Goal: Task Accomplishment & Management: Manage account settings

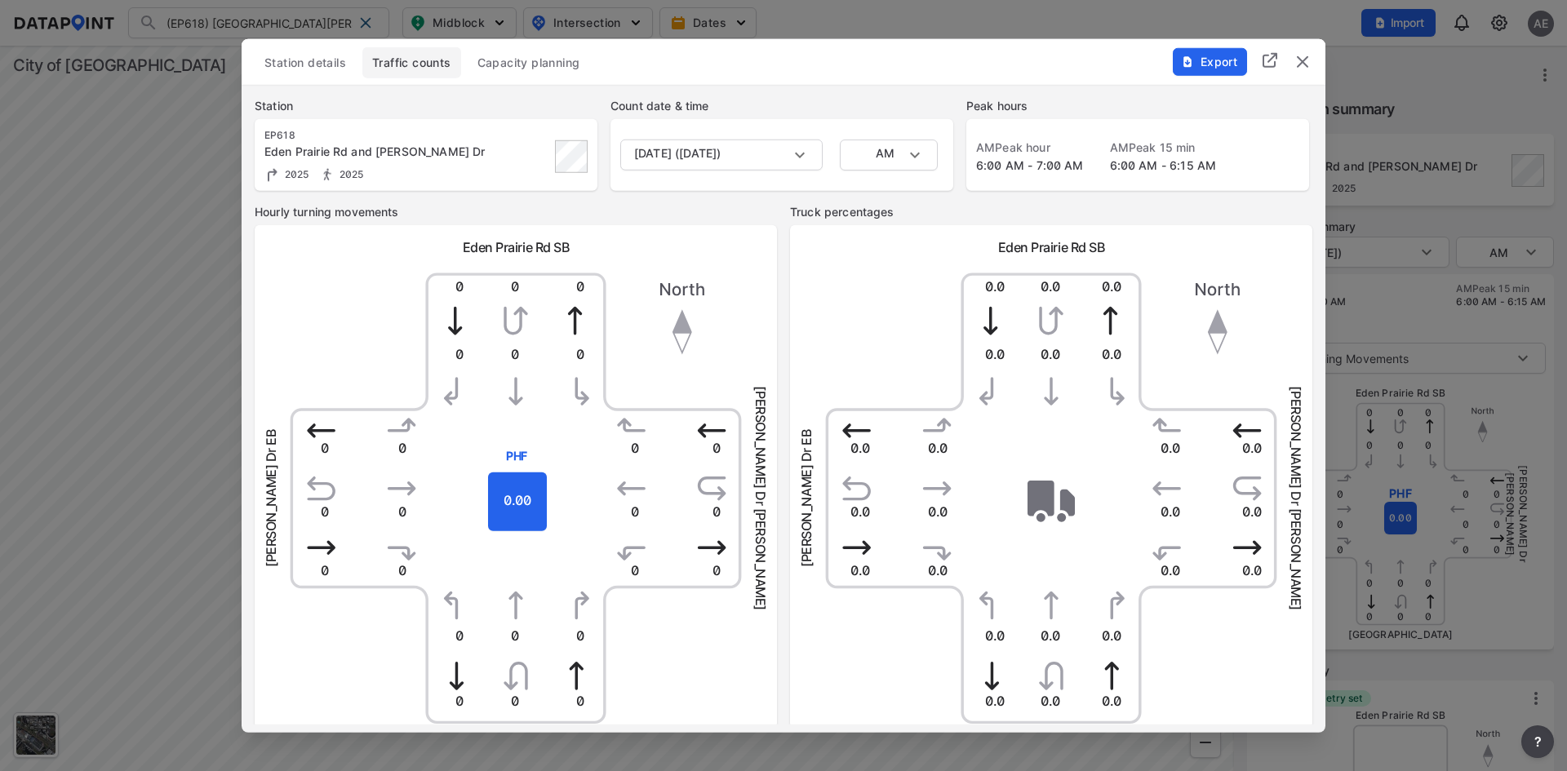
scroll to position [424, 0]
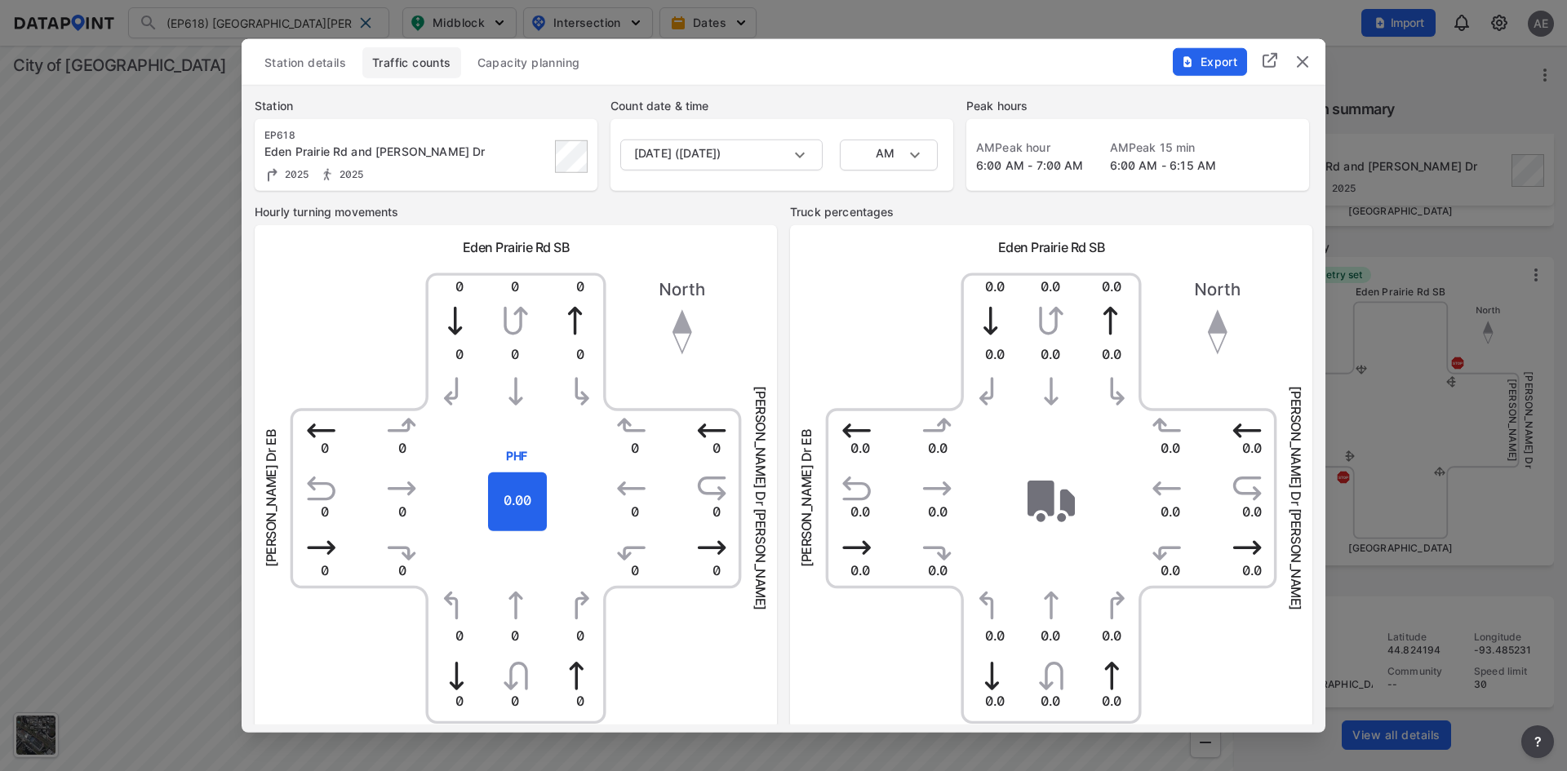
click at [309, 48] on button "Station details" at bounding box center [305, 62] width 101 height 31
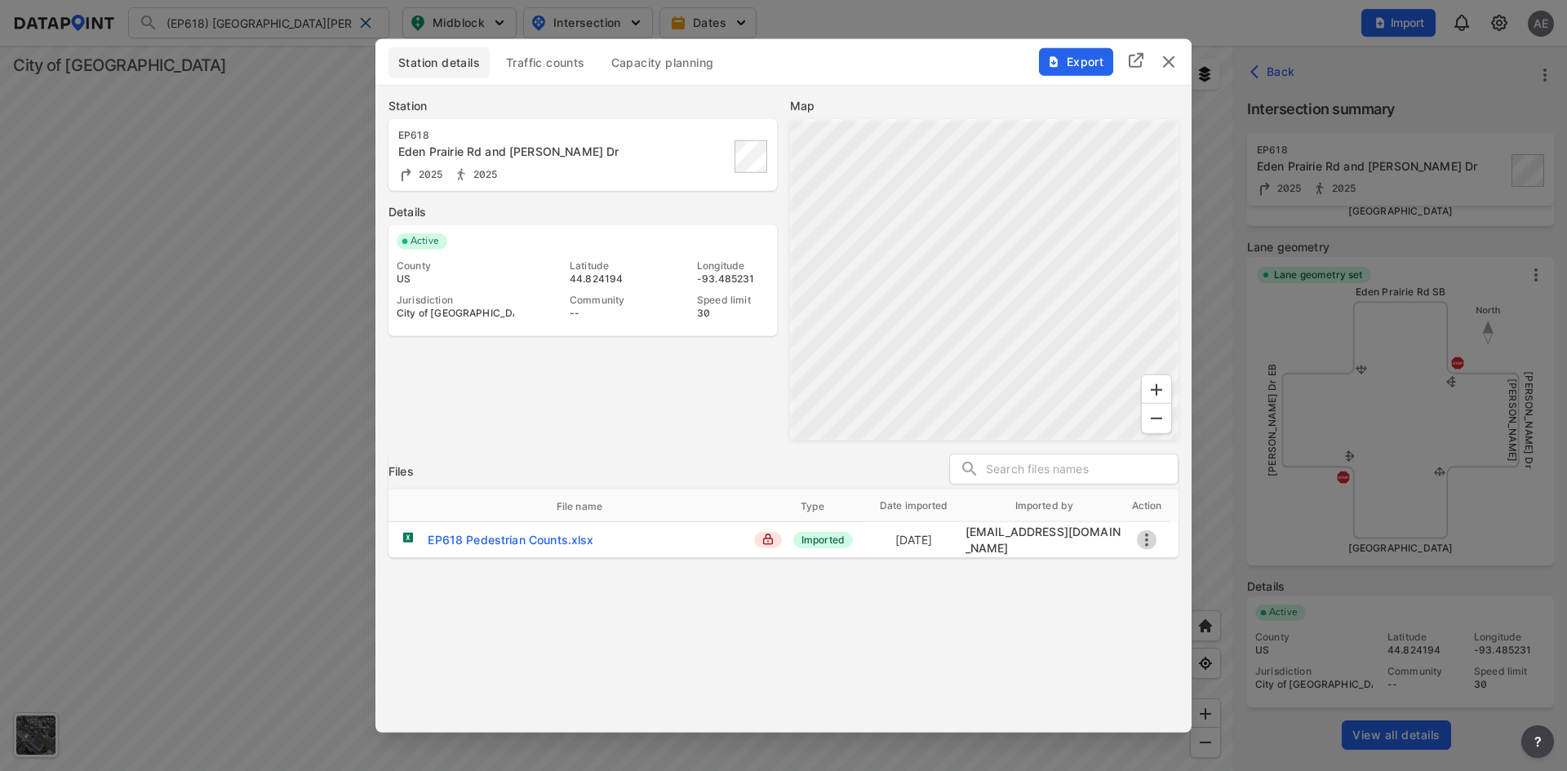
click at [1146, 539] on icon "more" at bounding box center [1146, 539] width 3 height 13
click at [1209, 543] on li "Download" at bounding box center [1209, 539] width 144 height 29
click at [939, 64] on div "Station details Traffic counts Capacity planning" at bounding box center [784, 62] width 790 height 31
click at [1165, 62] on img "delete" at bounding box center [1169, 61] width 20 height 20
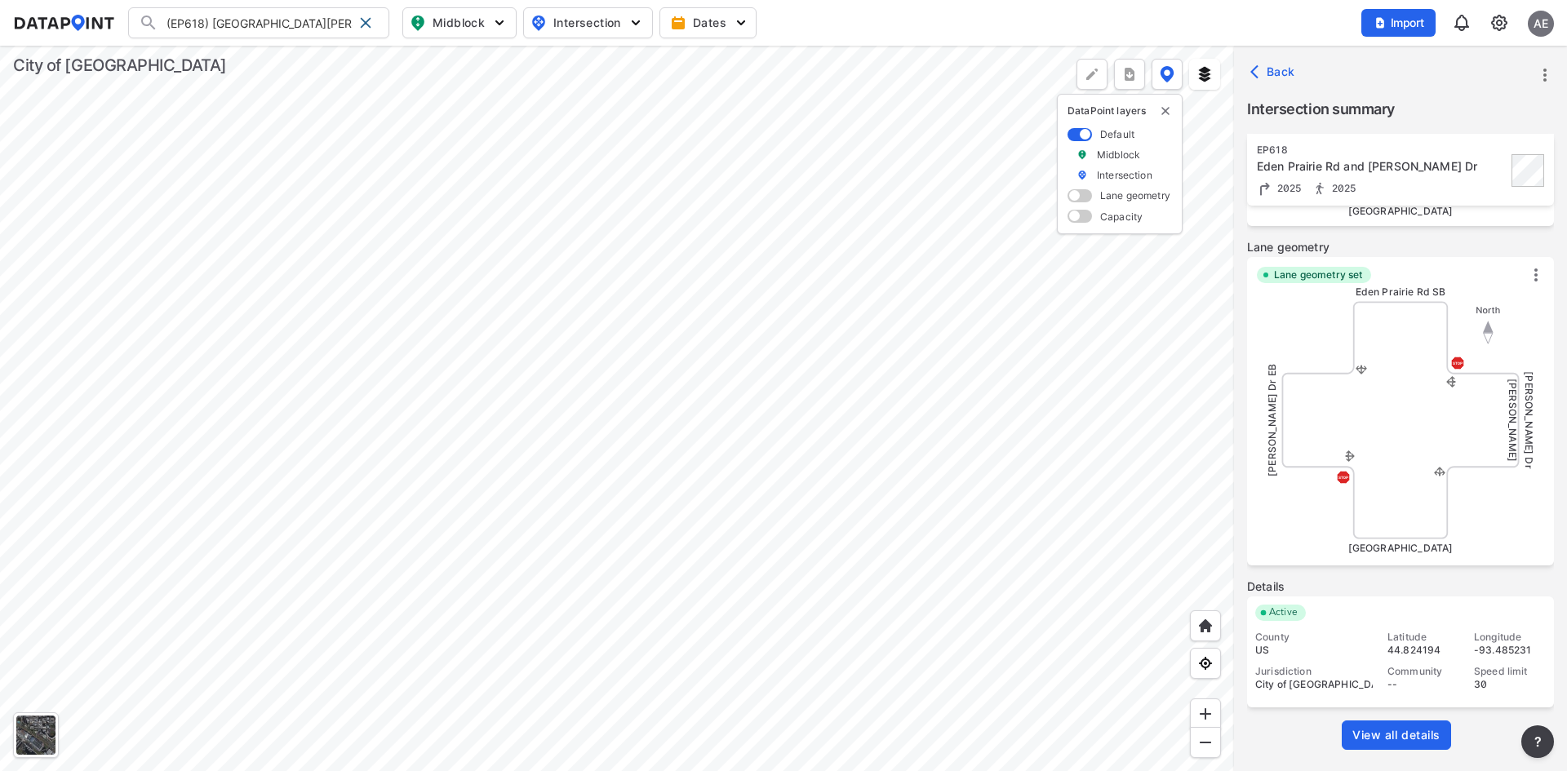
click at [1485, 22] on div "Import AE" at bounding box center [1457, 23] width 193 height 38
click at [1503, 20] on img at bounding box center [1500, 23] width 20 height 20
click at [1433, 64] on link "Data management" at bounding box center [1429, 63] width 140 height 16
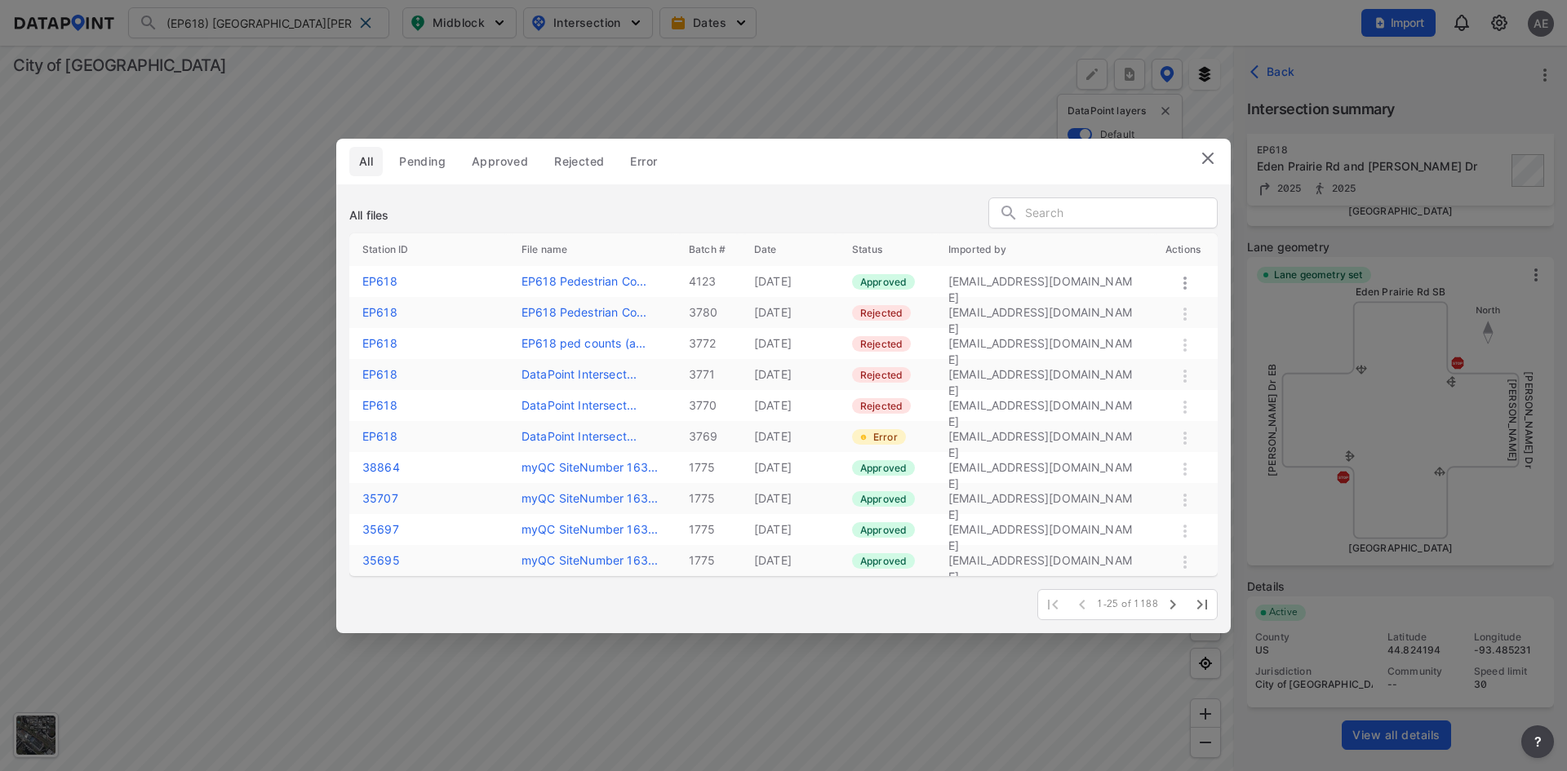
click at [1185, 282] on icon at bounding box center [1185, 283] width 3 height 13
click at [1182, 295] on div "Reject" at bounding box center [1160, 300] width 124 height 36
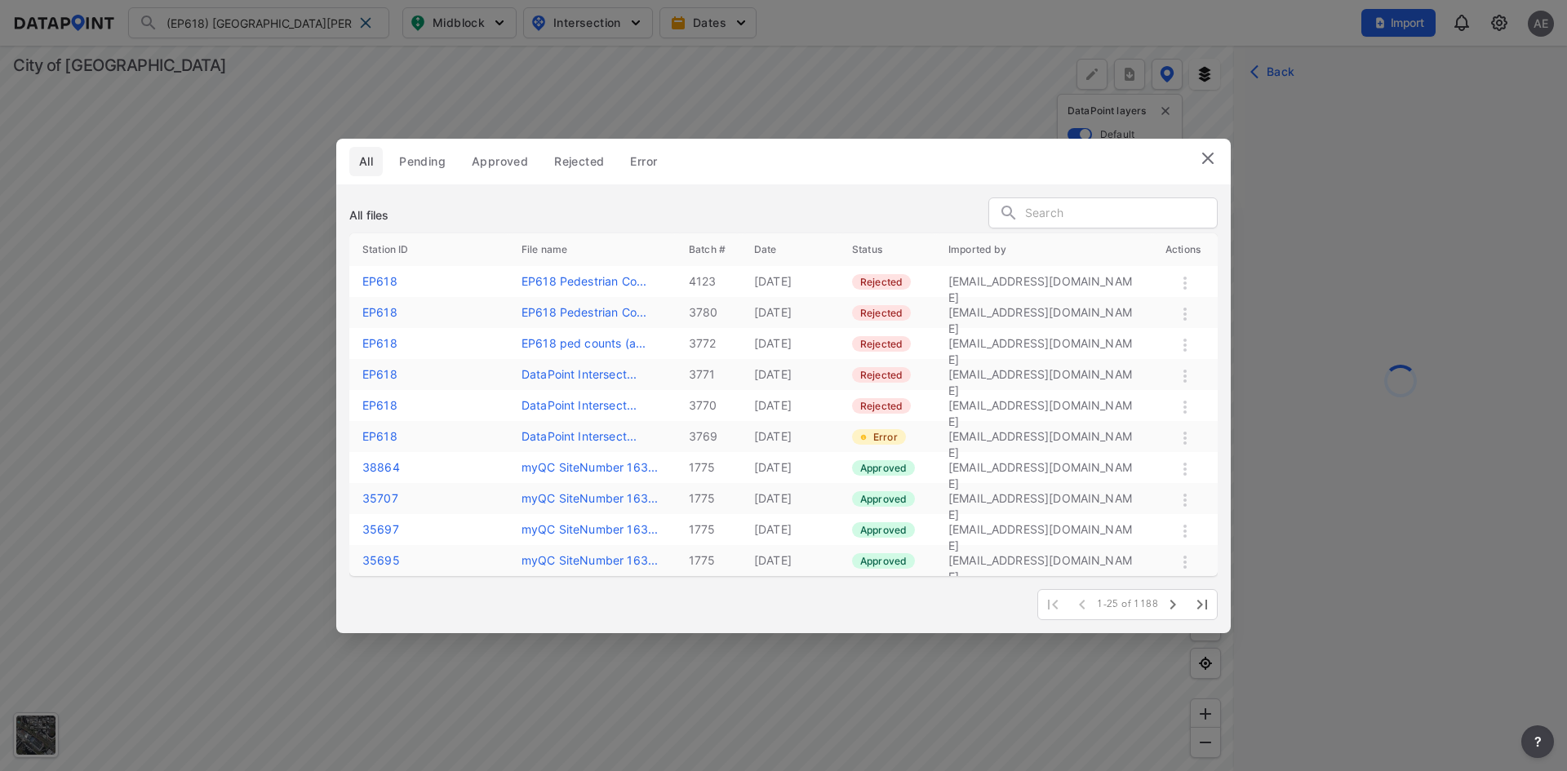
scroll to position [0, 0]
click at [1213, 161] on img at bounding box center [1208, 159] width 20 height 20
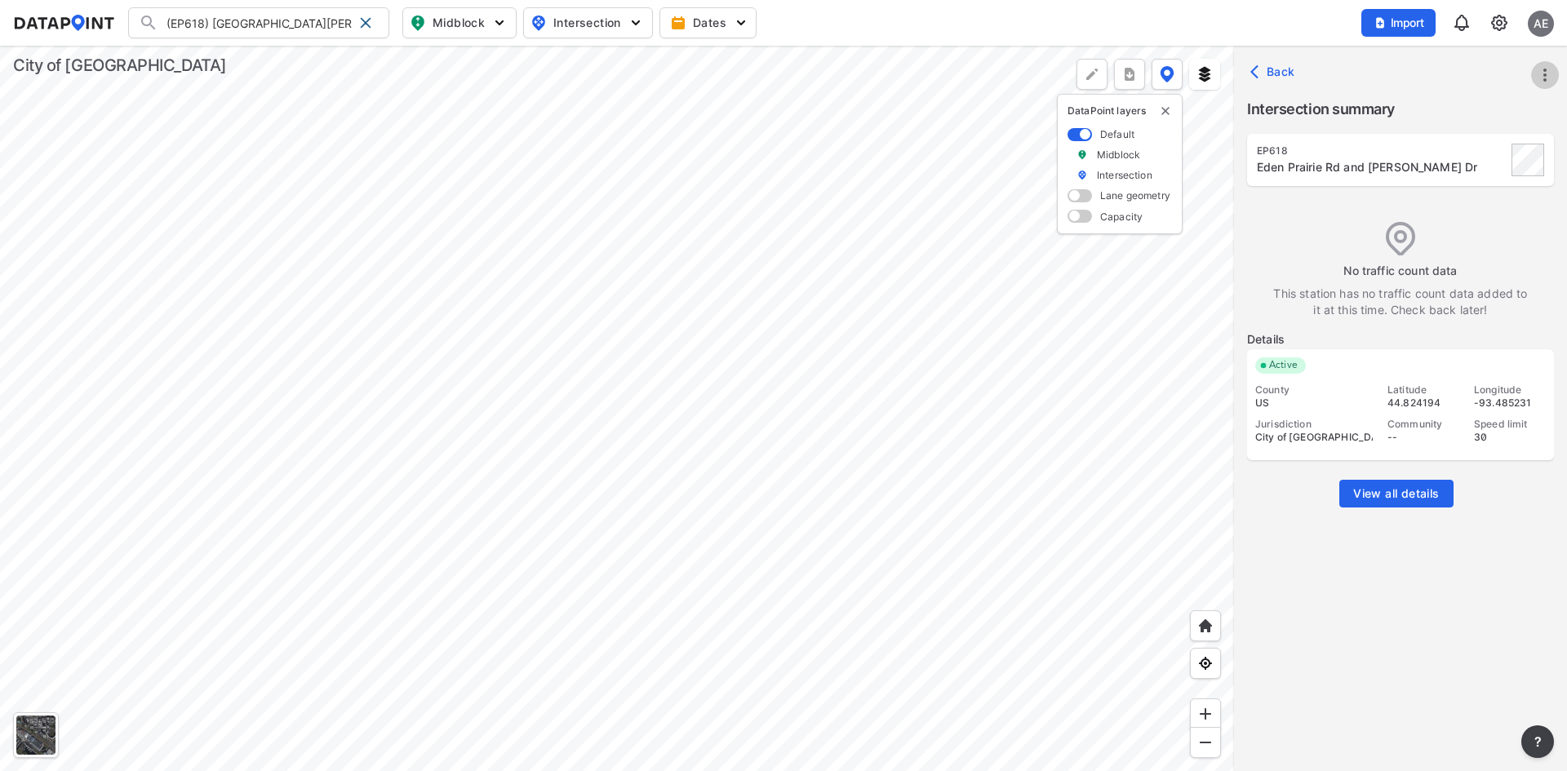
click at [1540, 71] on icon "more" at bounding box center [1545, 75] width 20 height 20
click at [1450, 109] on link "Import" at bounding box center [1441, 112] width 62 height 16
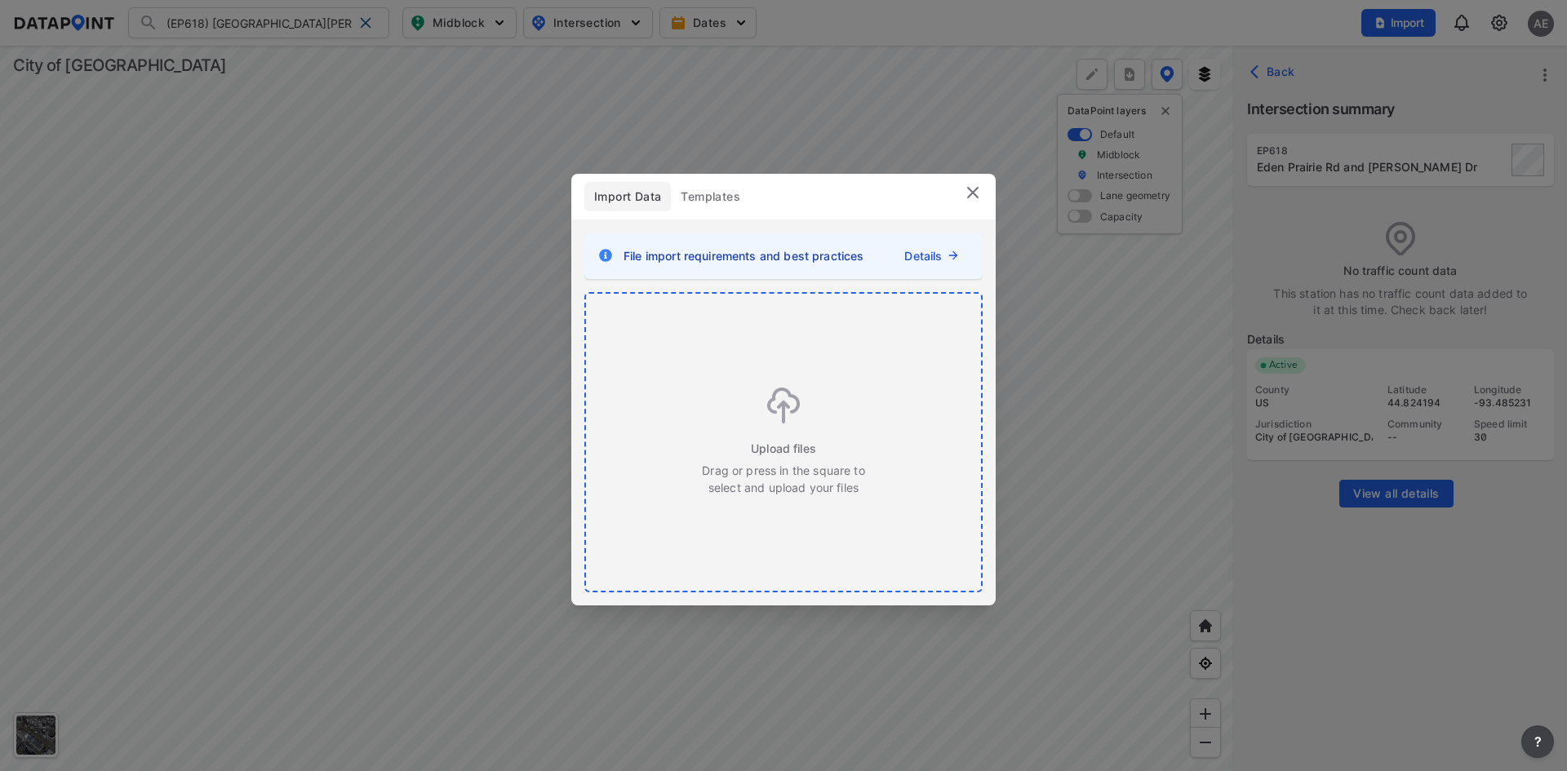
click at [798, 402] on img at bounding box center [783, 406] width 33 height 36
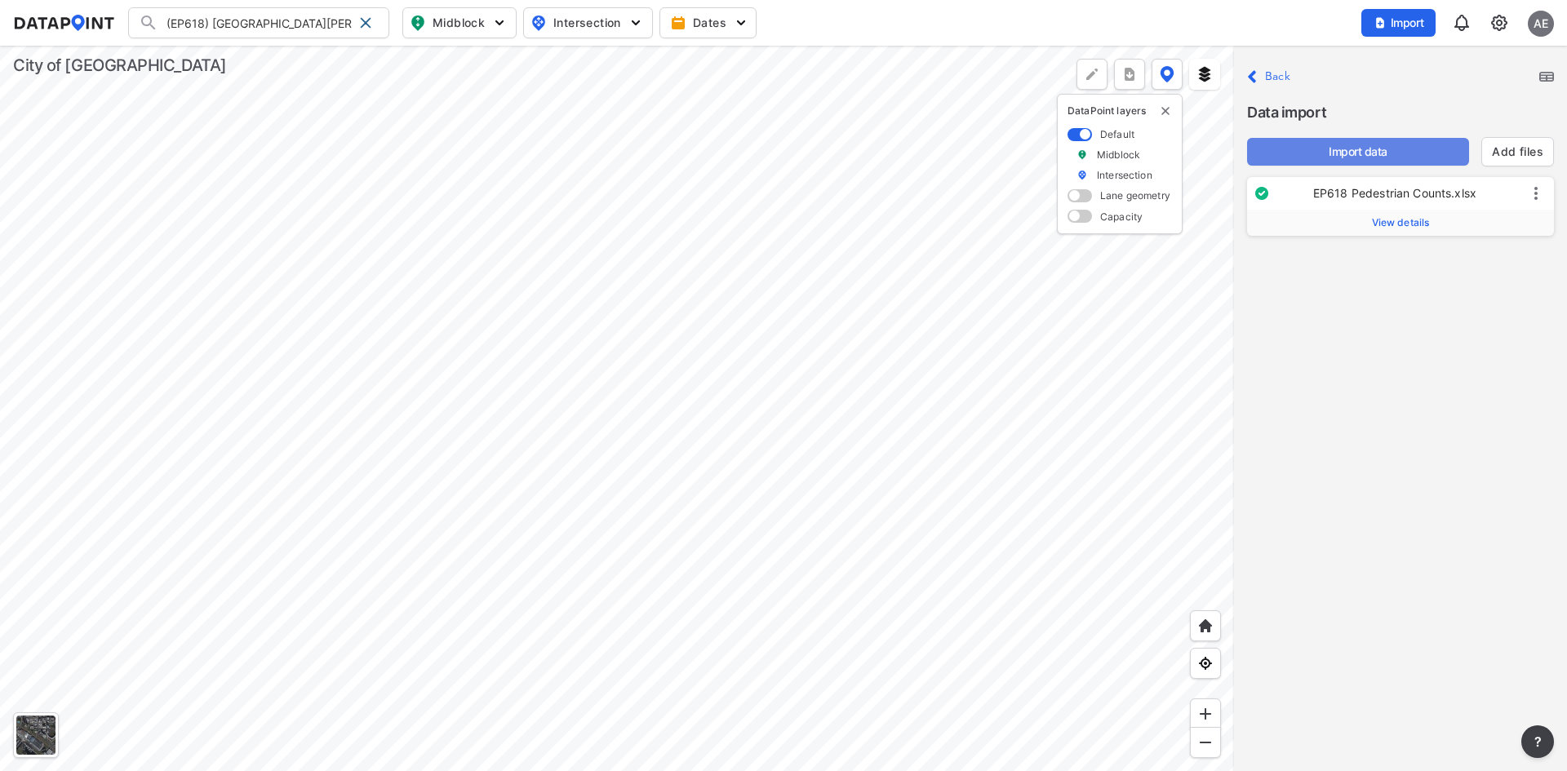
click at [1384, 150] on span "Import data" at bounding box center [1358, 152] width 196 height 16
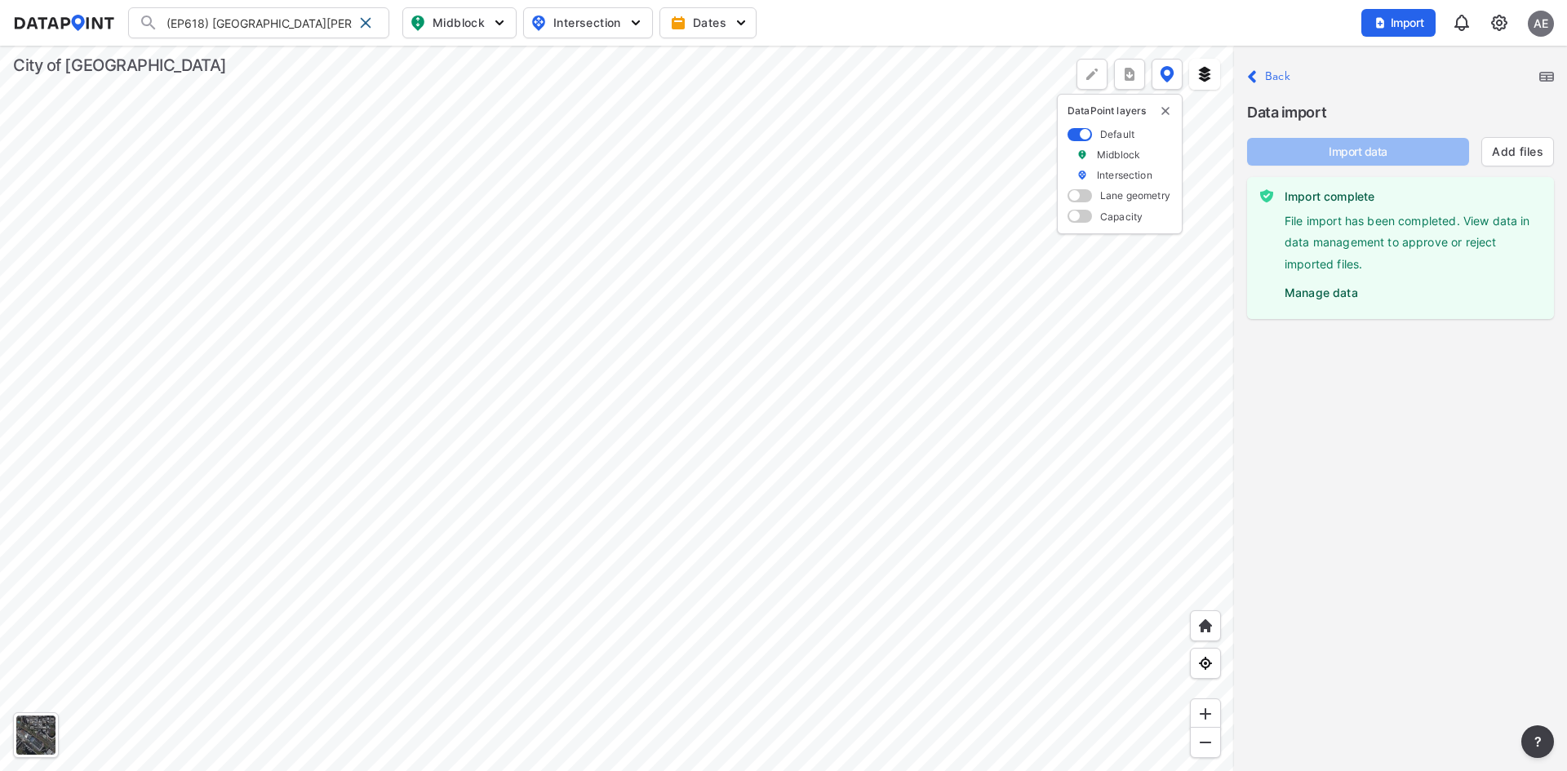
click at [1335, 297] on label "Manage data" at bounding box center [1413, 289] width 256 height 24
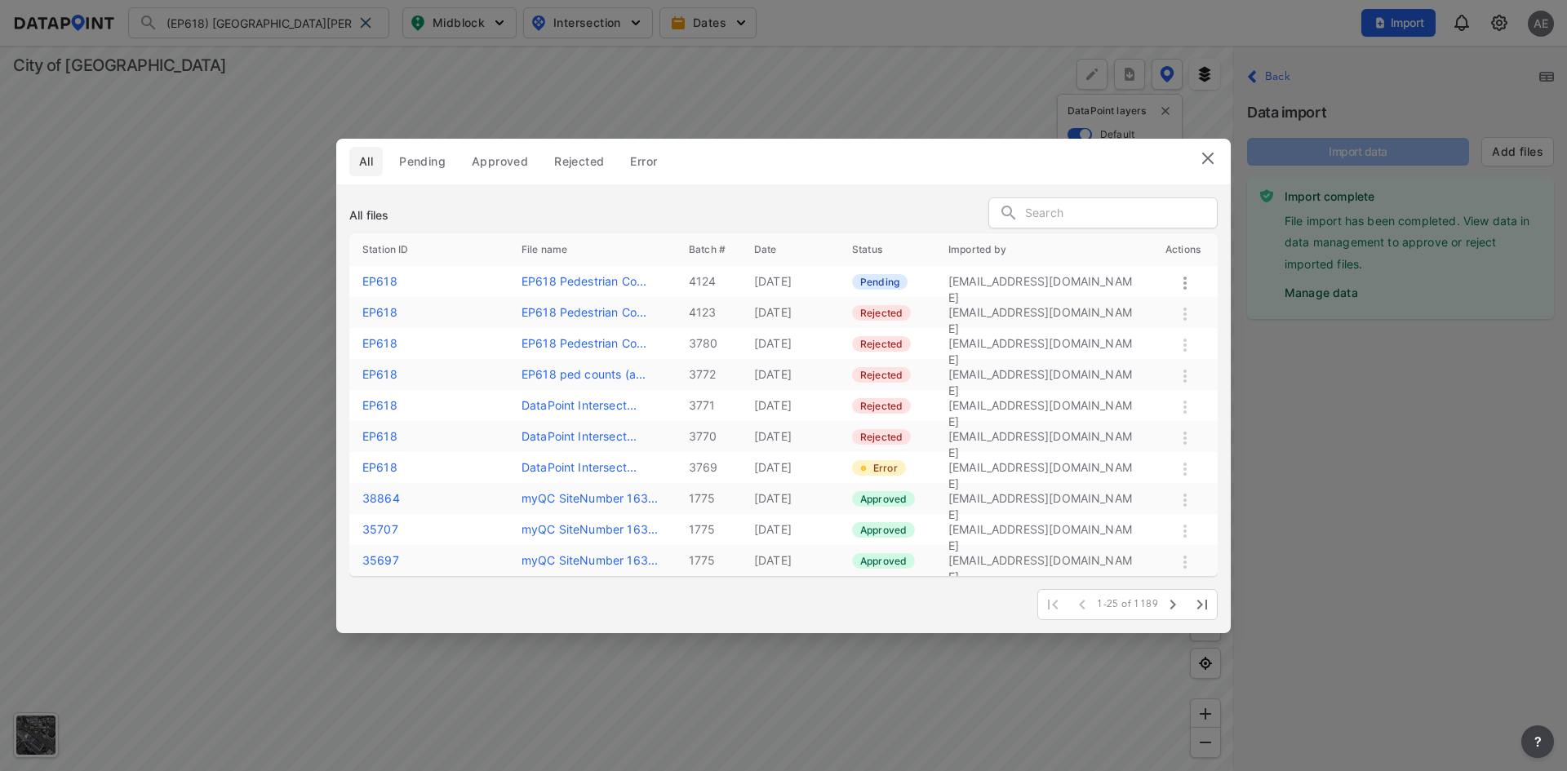
click at [1180, 284] on icon at bounding box center [1185, 283] width 20 height 20
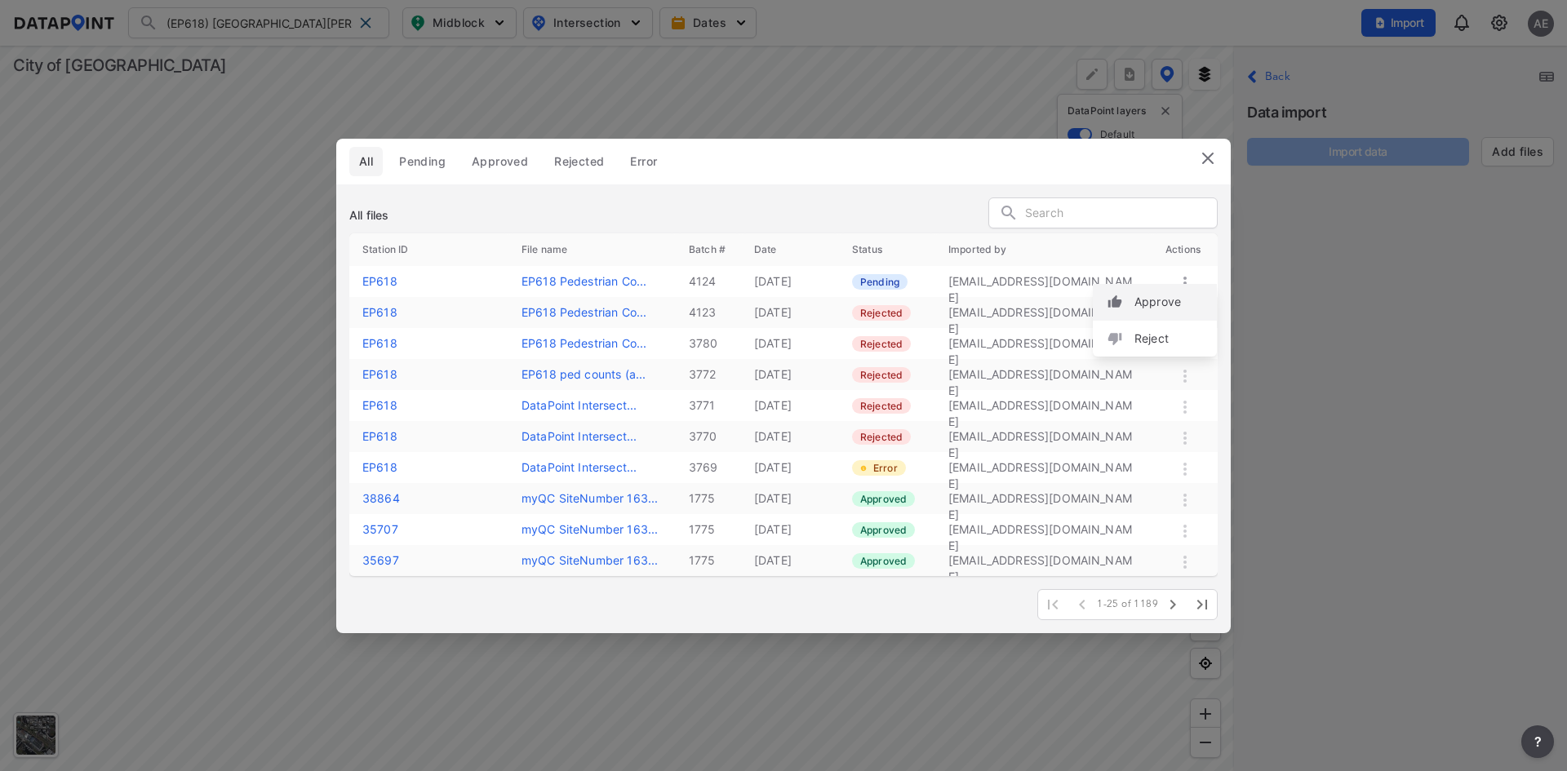
click at [1176, 299] on label "Approve" at bounding box center [1158, 302] width 47 height 16
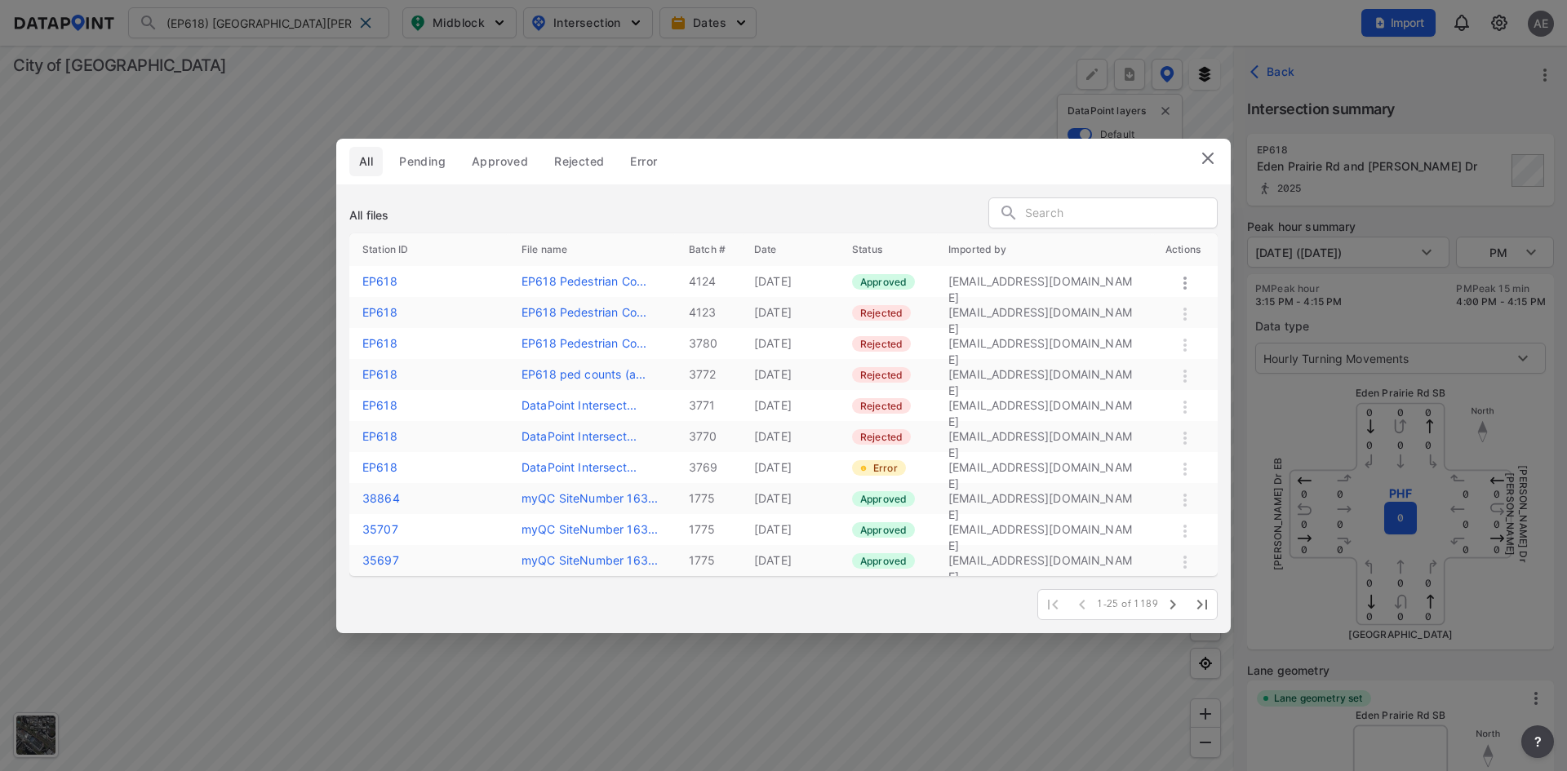
click at [1208, 159] on img at bounding box center [1208, 159] width 20 height 20
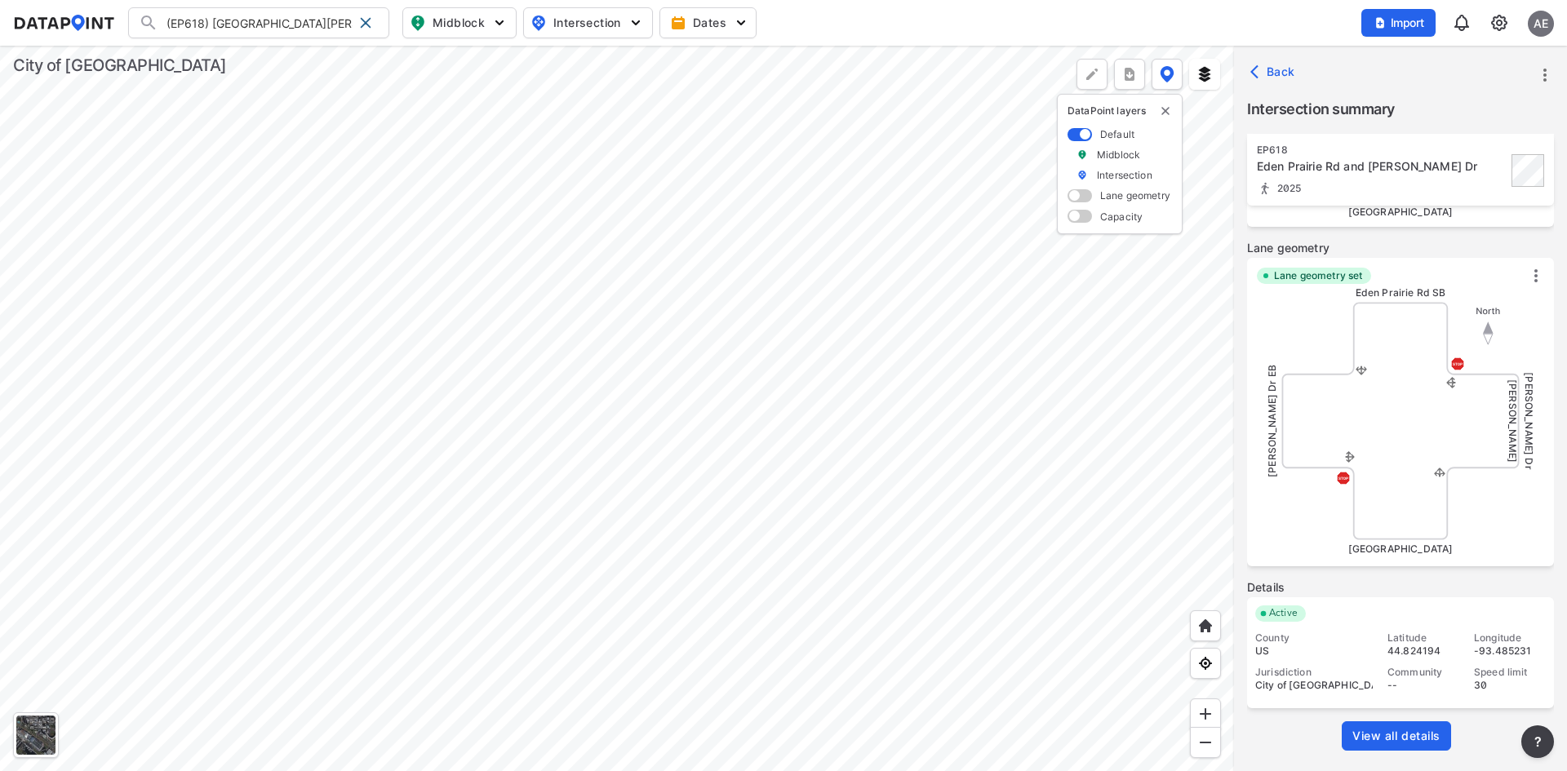
scroll to position [424, 0]
click at [1415, 738] on span "View all details" at bounding box center [1396, 735] width 88 height 16
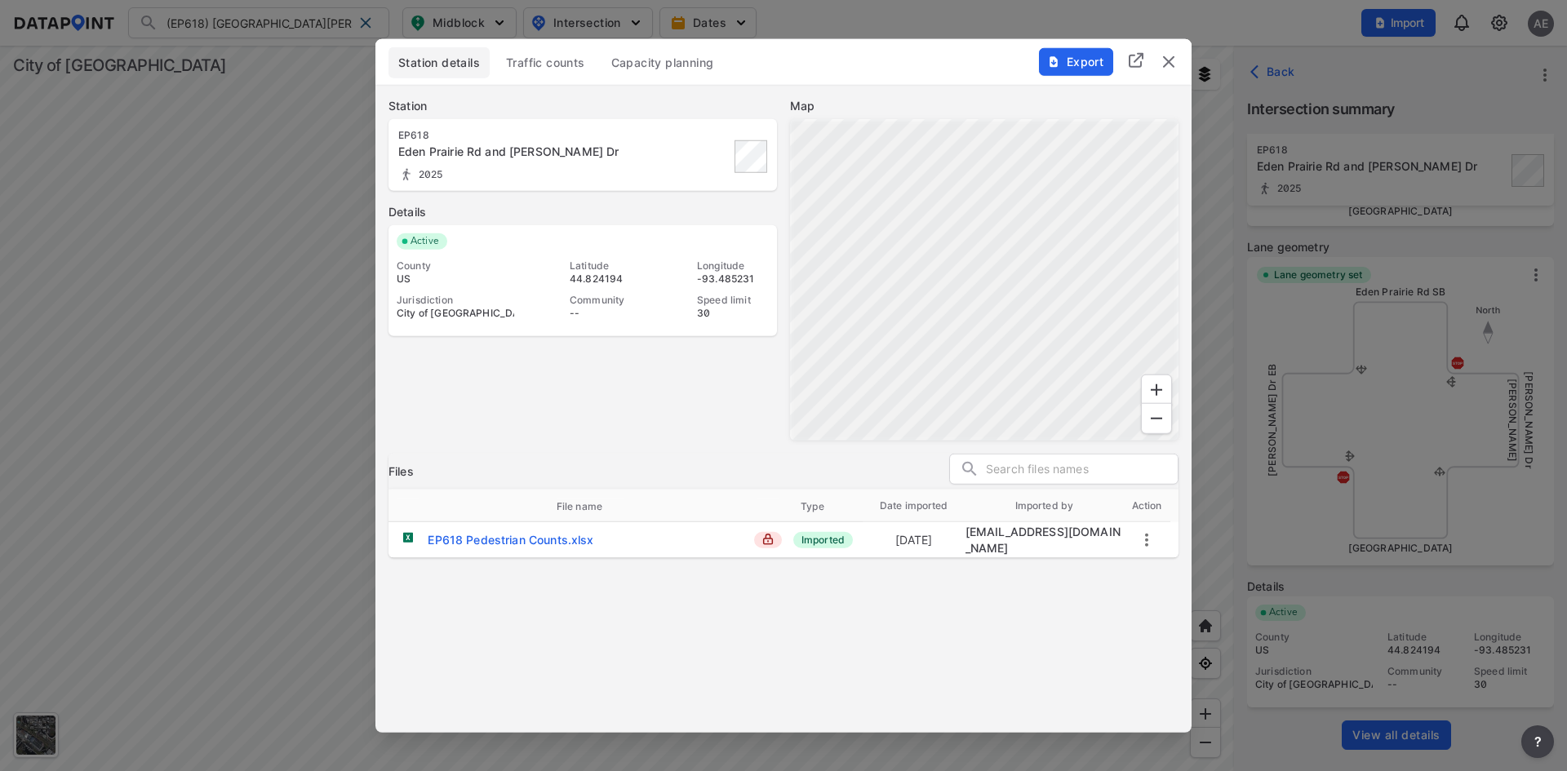
click at [563, 68] on span "Traffic counts" at bounding box center [545, 62] width 79 height 16
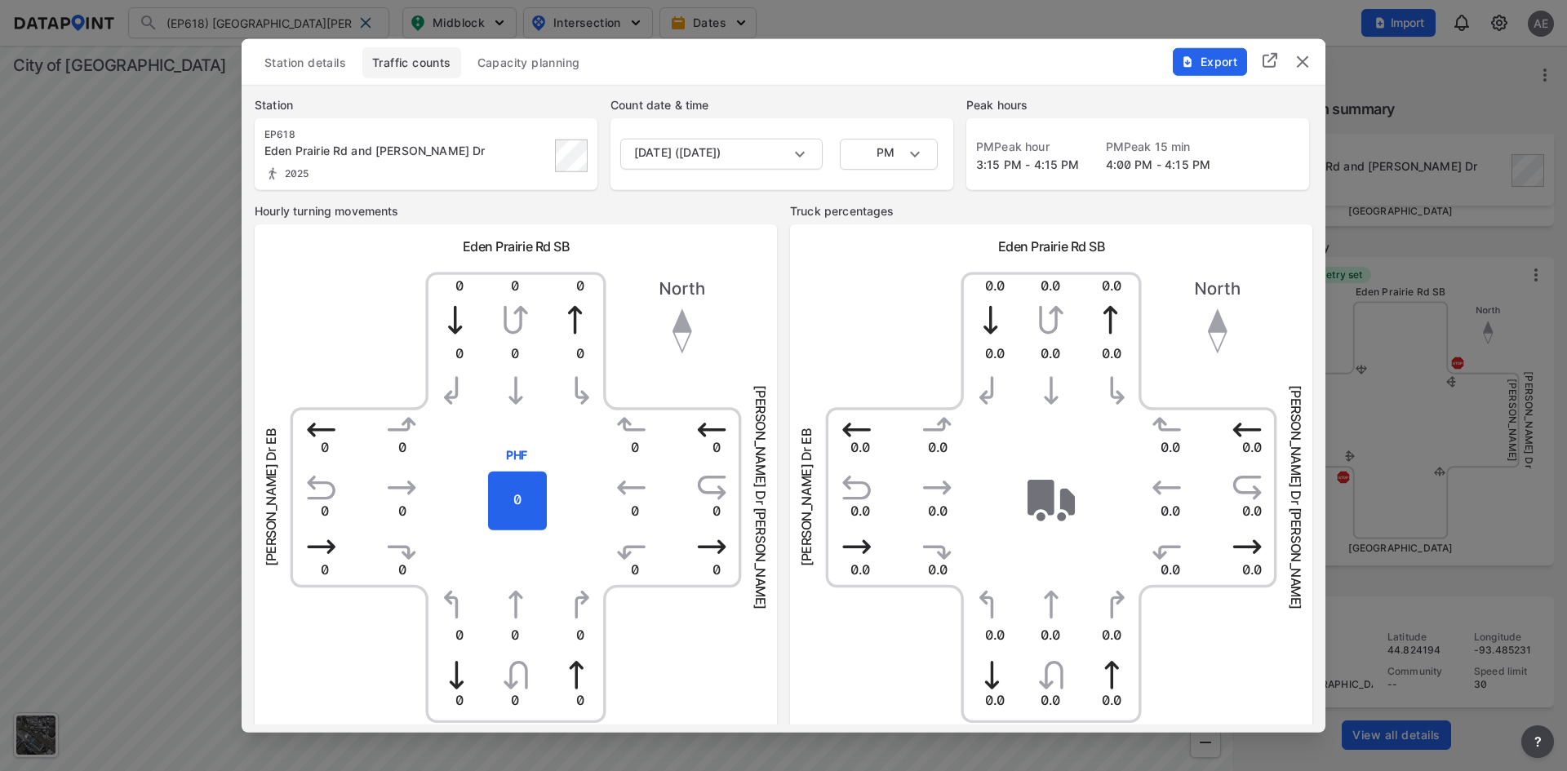
scroll to position [0, 0]
click at [766, 158] on body "(EP618) [GEOGRAPHIC_DATA][PERSON_NAME] (EP618) [GEOGRAPHIC_DATA][PERSON_NAME] S…" at bounding box center [783, 385] width 1567 height 771
click at [868, 158] on div at bounding box center [783, 385] width 1567 height 771
click at [911, 157] on body "(EP618) [GEOGRAPHIC_DATA][PERSON_NAME] (EP618) [GEOGRAPHIC_DATA][PERSON_NAME] S…" at bounding box center [783, 385] width 1567 height 771
click at [877, 106] on li "AM" at bounding box center [889, 92] width 98 height 31
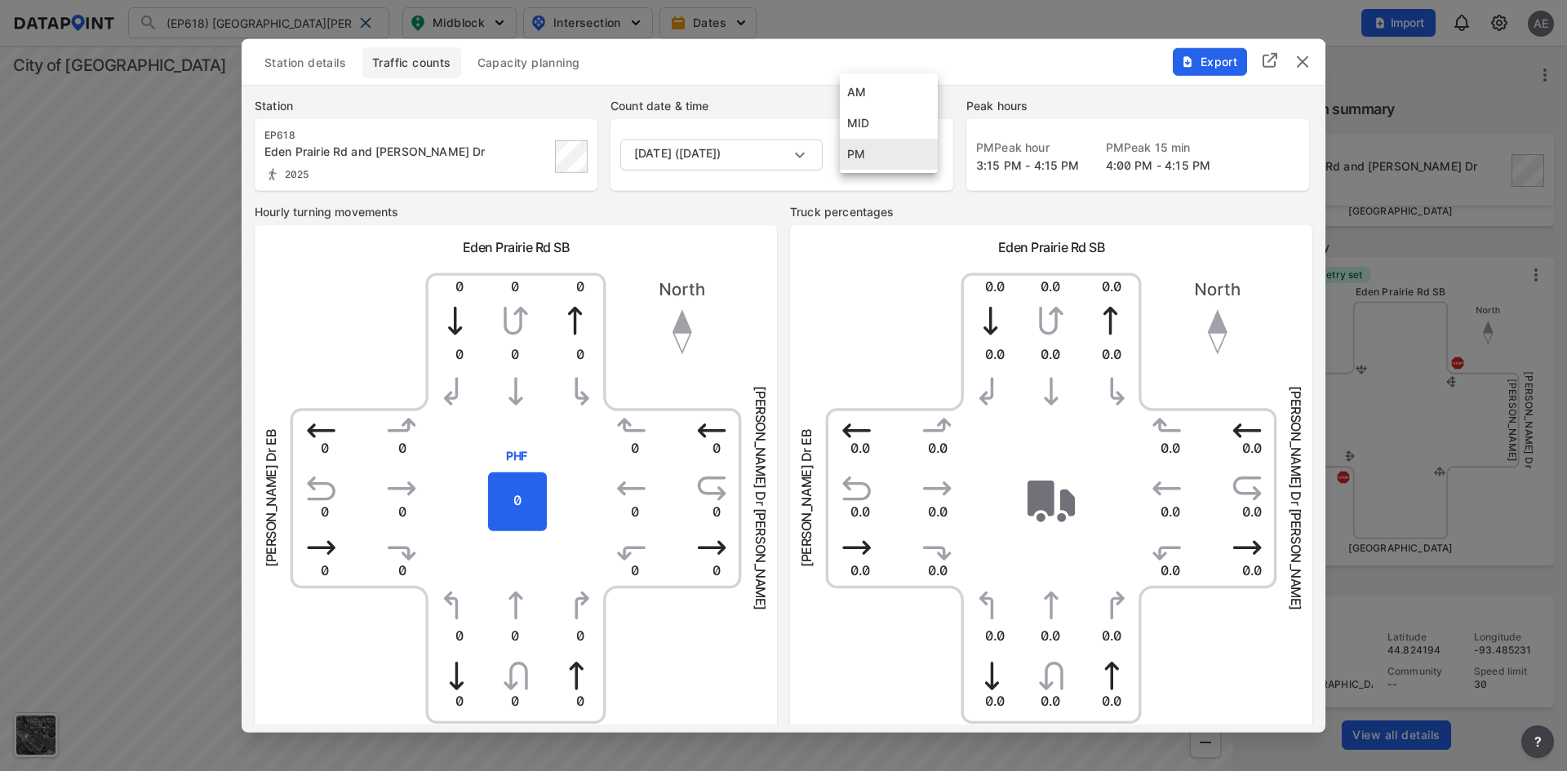
type input "AM"
click at [895, 162] on body "(EP618) [GEOGRAPHIC_DATA][PERSON_NAME] (EP618) [GEOGRAPHIC_DATA][PERSON_NAME] S…" at bounding box center [783, 385] width 1567 height 771
click at [897, 183] on li "MID" at bounding box center [889, 185] width 98 height 31
type input "MID"
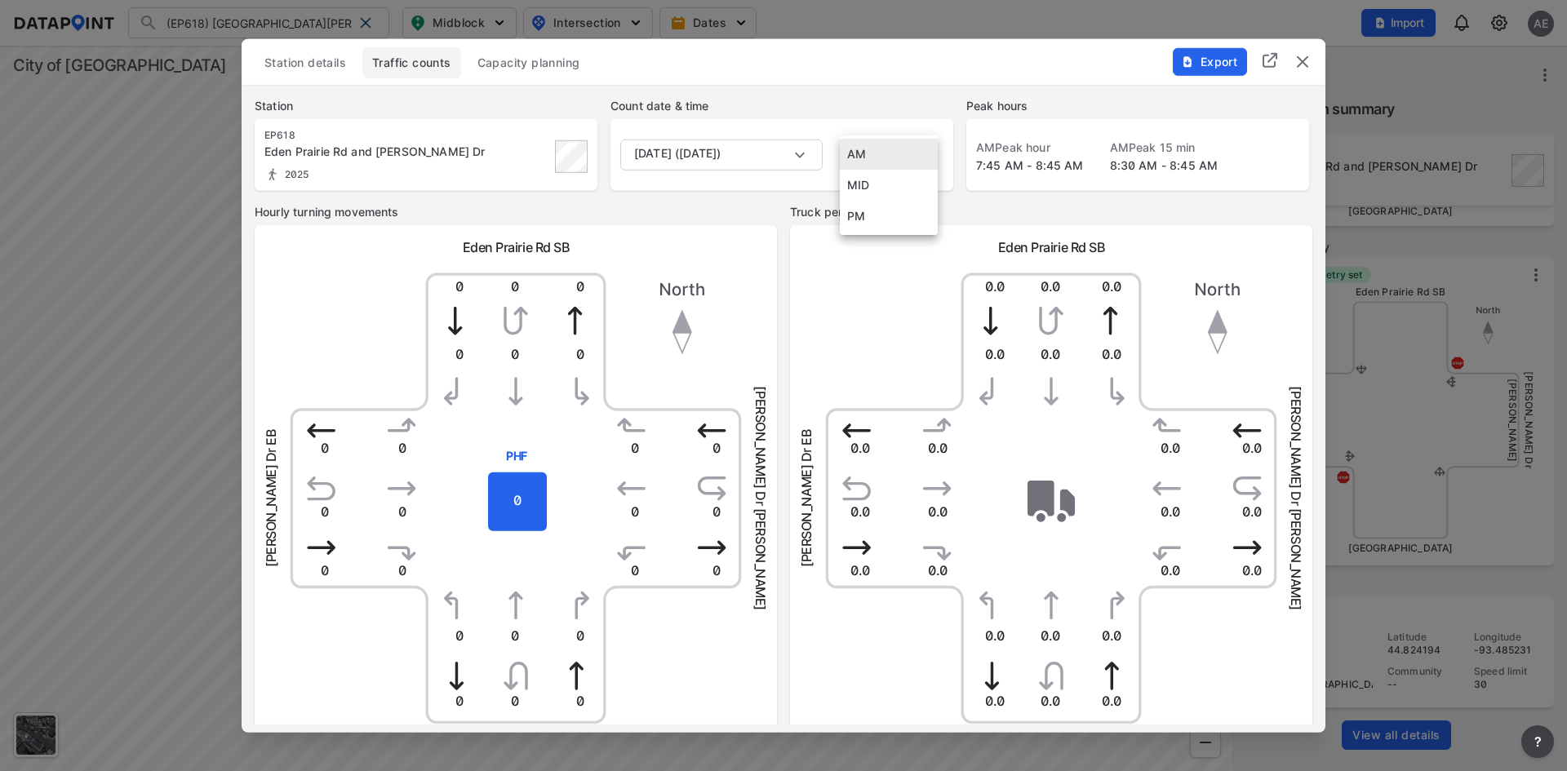
type input "MID"
click at [961, 224] on div "Truck percentages Eden Prairie Rd SB 0.0 0.0 0.0 0.0 0.0 0.0 0.0 0.0 0.0 0.0 0.…" at bounding box center [1051, 451] width 522 height 496
click at [1300, 60] on img "delete" at bounding box center [1303, 61] width 20 height 20
